Goal: Task Accomplishment & Management: Manage account settings

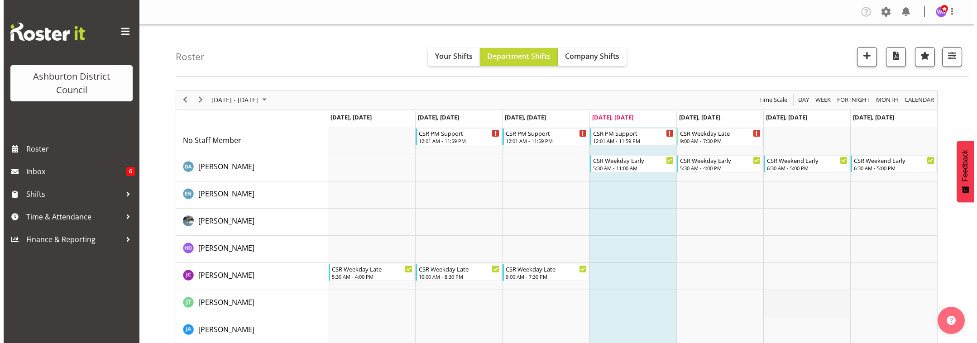
scroll to position [113, 0]
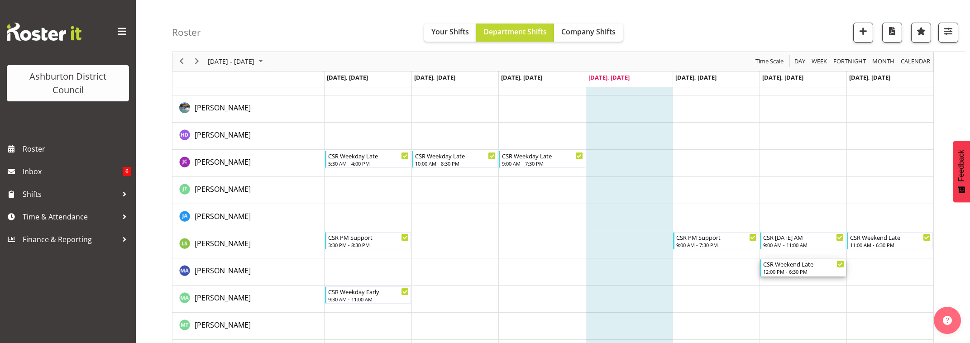
click at [795, 269] on div "12:00 PM - 6:30 PM" at bounding box center [803, 271] width 81 height 7
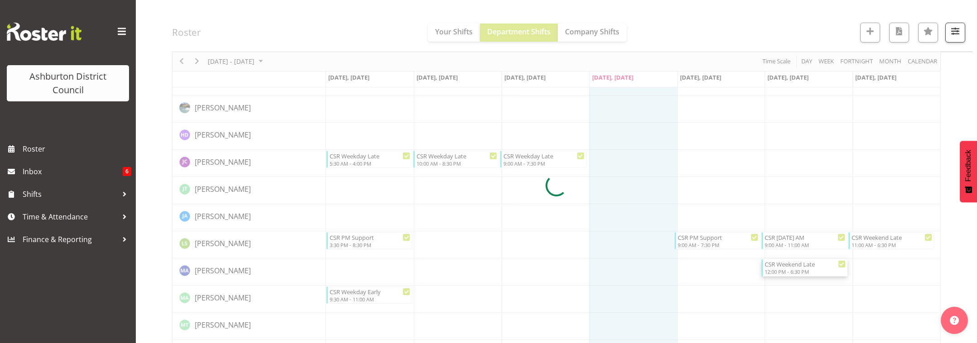
select select
select select "8"
select select "2025"
select select "18"
select select "30"
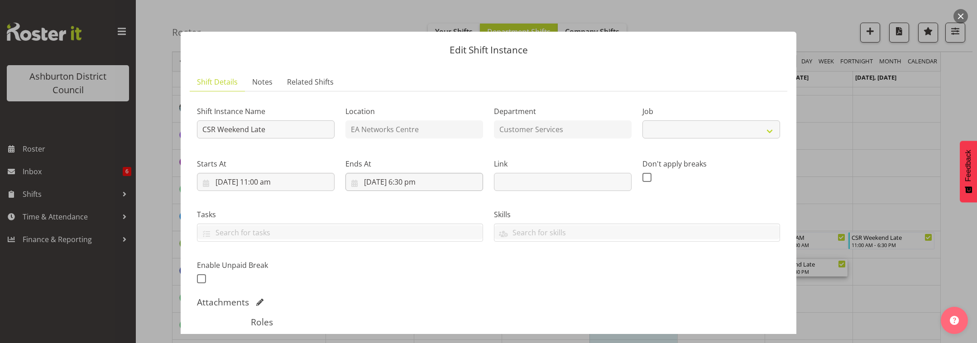
select select "30"
click at [429, 185] on input "[DATE] 6:30 pm" at bounding box center [414, 182] width 138 height 18
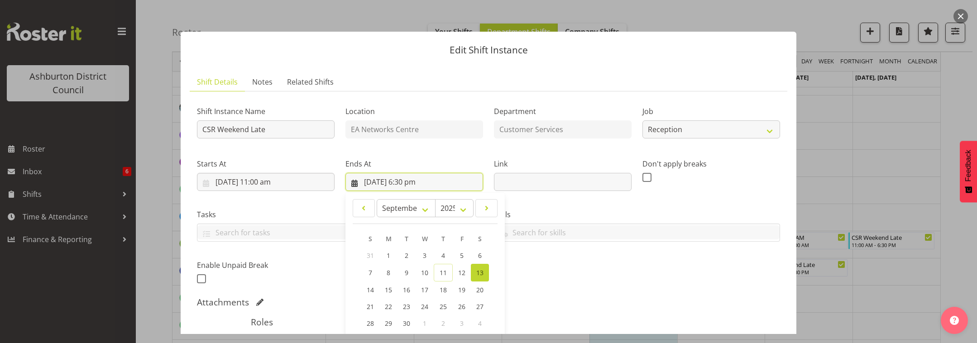
scroll to position [151, 0]
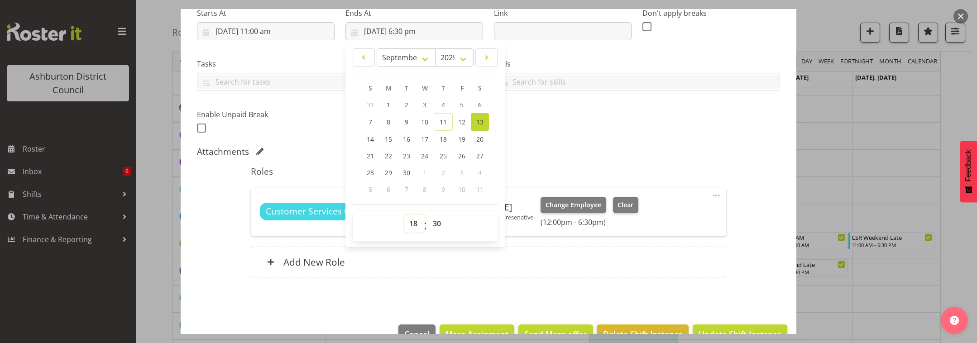
click at [412, 227] on select "00 01 02 03 04 05 06 07 08 09 10 11 12 13 14 15 16 17 18 19 20 21 22 23" at bounding box center [414, 224] width 20 height 18
select select "19"
click at [404, 215] on select "00 01 02 03 04 05 06 07 08 09 10 11 12 13 14 15 16 17 18 19 20 21 22 23" at bounding box center [414, 224] width 20 height 18
type input "[DATE] 7:30 pm"
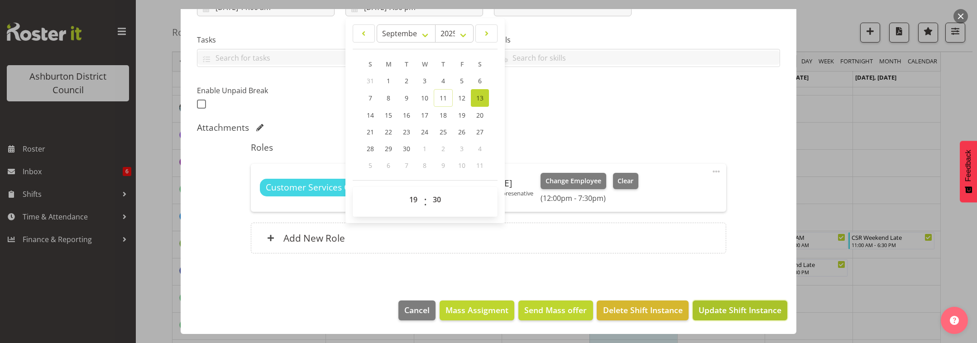
click at [731, 311] on span "Update Shift Instance" at bounding box center [740, 310] width 83 height 12
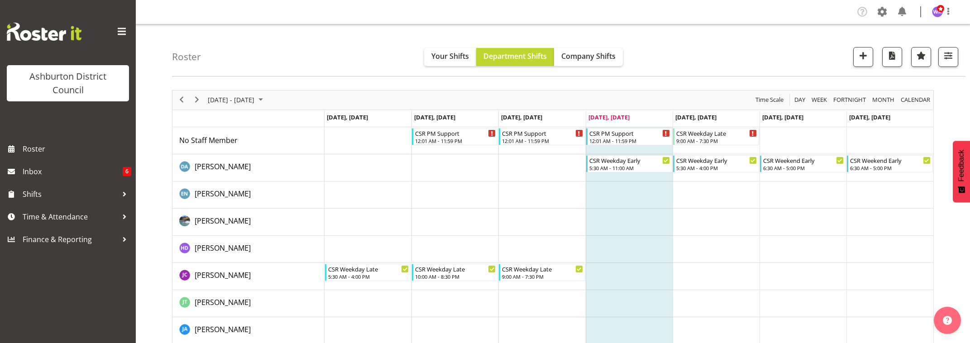
scroll to position [172, 0]
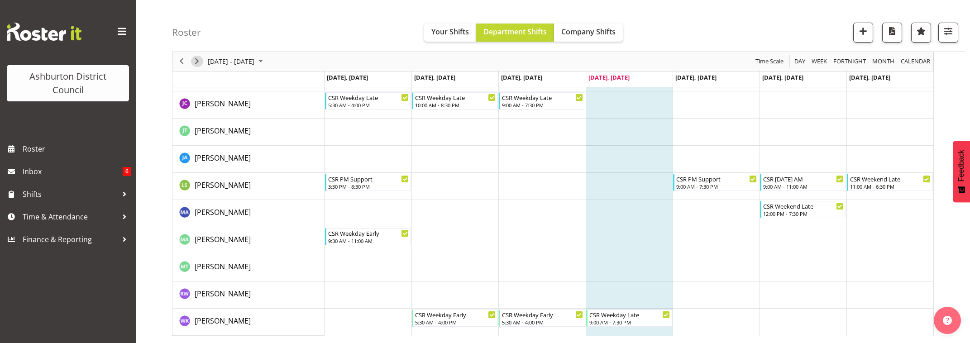
click at [195, 65] on span "Next" at bounding box center [197, 61] width 11 height 11
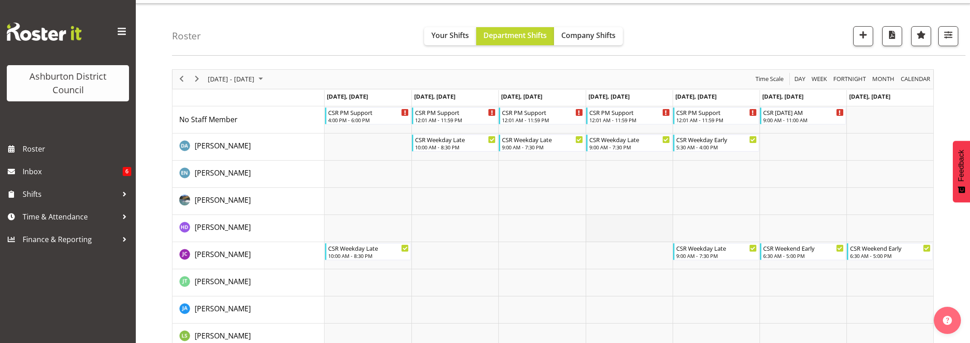
scroll to position [172, 0]
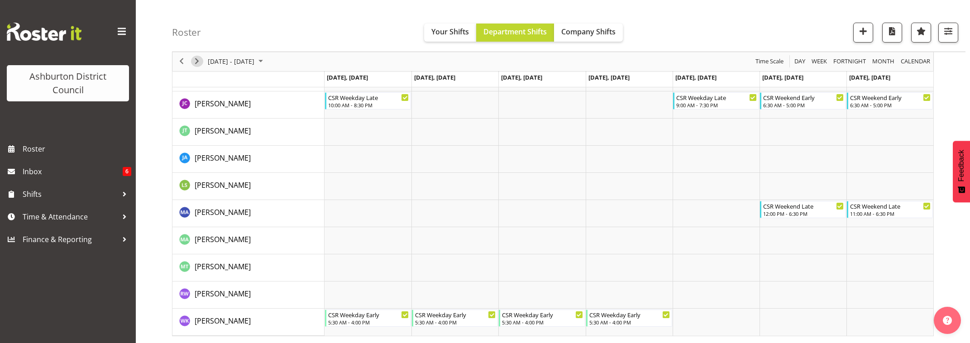
drag, startPoint x: 199, startPoint y: 62, endPoint x: 230, endPoint y: 84, distance: 37.3
click at [199, 62] on span "Next" at bounding box center [197, 61] width 11 height 11
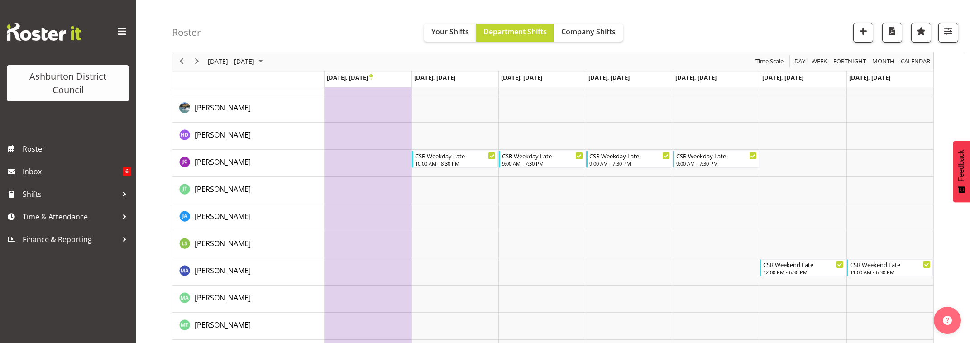
scroll to position [151, 0]
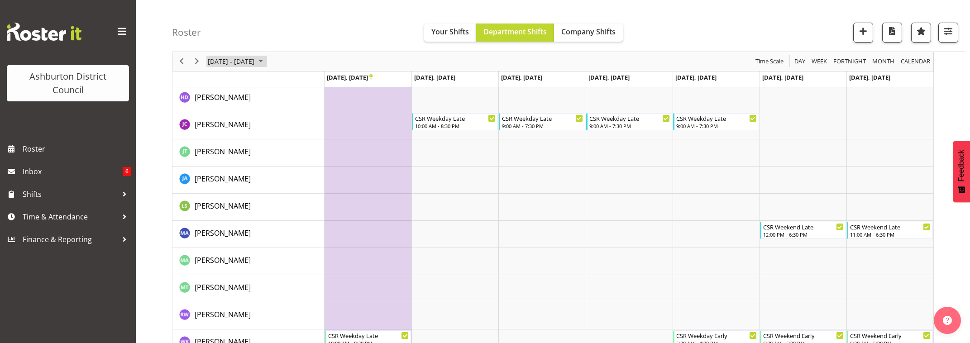
click at [251, 62] on span "[DATE] - [DATE]" at bounding box center [231, 61] width 48 height 11
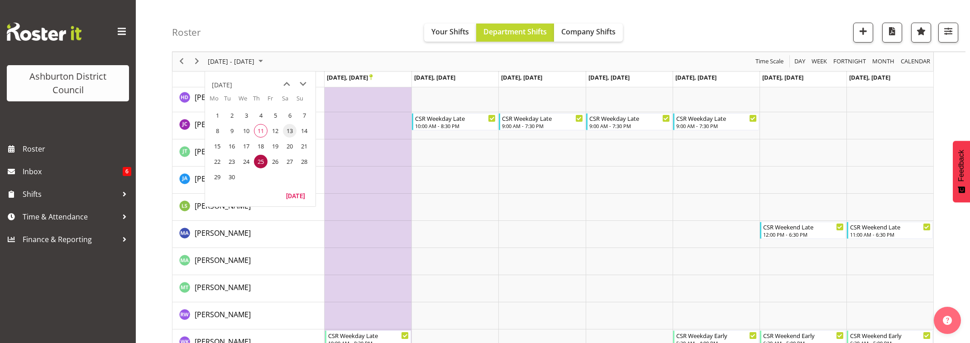
click at [292, 131] on span "13" at bounding box center [290, 131] width 14 height 14
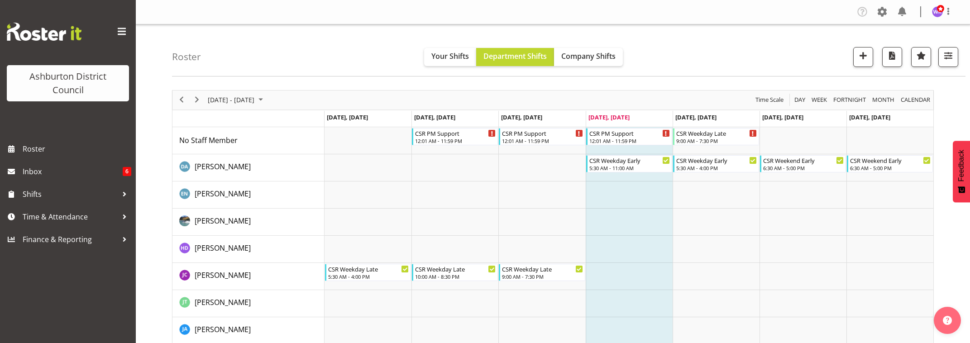
scroll to position [172, 0]
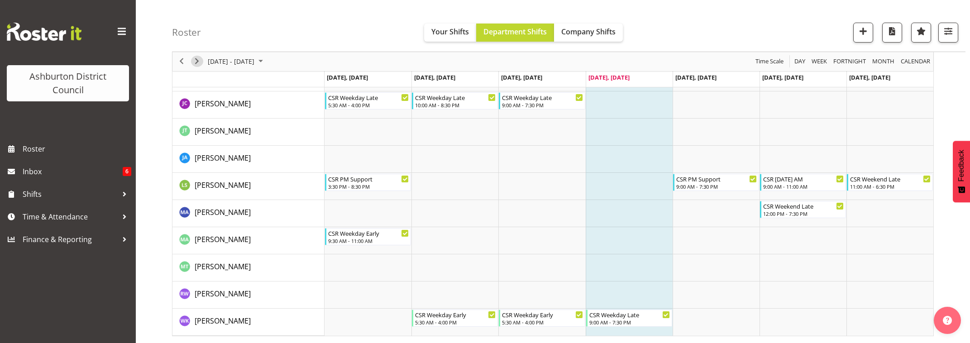
click at [196, 63] on span "Next" at bounding box center [197, 61] width 11 height 11
